Goal: Task Accomplishment & Management: Manage account settings

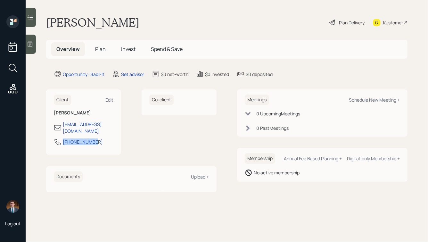
drag, startPoint x: 97, startPoint y: 135, endPoint x: 51, endPoint y: 133, distance: 46.2
click at [51, 133] on div "Client Edit [PERSON_NAME] [EMAIL_ADDRESS][DOMAIN_NAME] [PHONE_NUMBER]" at bounding box center [83, 121] width 75 height 65
copy div "[PHONE_NUMBER]"
click at [366, 100] on div "Schedule New Meeting +" at bounding box center [374, 100] width 51 height 6
select select "round-robin"
